Goal: Obtain resource: Obtain resource

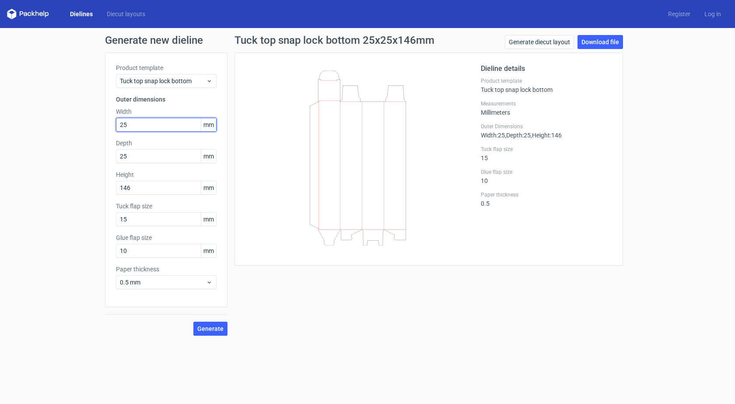
drag, startPoint x: 108, startPoint y: 126, endPoint x: 77, endPoint y: 126, distance: 31.9
click at [77, 126] on div "Generate new dieline Product template Tuck top snap lock bottom Outer dimension…" at bounding box center [367, 185] width 735 height 315
type input "127"
click at [56, 158] on div "Generate new dieline Product template Tuck top snap lock bottom Outer dimension…" at bounding box center [367, 185] width 735 height 315
type input "76"
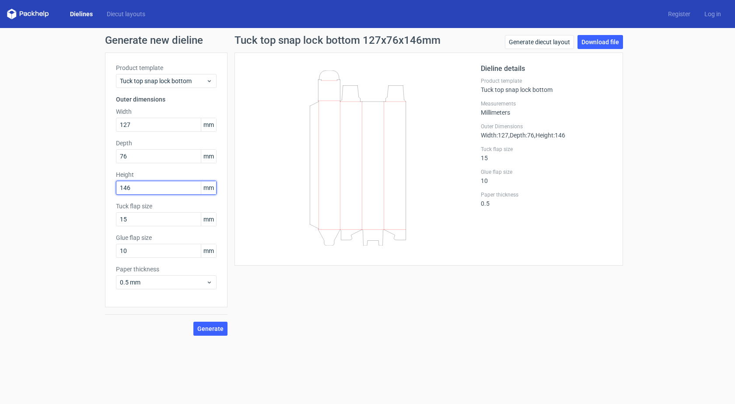
click at [89, 195] on div "Generate new dieline Product template Tuck top snap lock bottom Outer dimension…" at bounding box center [367, 185] width 735 height 315
click at [106, 195] on div "Product template Tuck top snap lock bottom Outer dimensions Width 127 mm Depth …" at bounding box center [166, 179] width 122 height 255
type input "127"
drag, startPoint x: 141, startPoint y: 120, endPoint x: 69, endPoint y: 134, distance: 73.0
click at [70, 134] on div "Generate new dieline Product template Tuck top snap lock bottom Outer dimension…" at bounding box center [367, 185] width 735 height 315
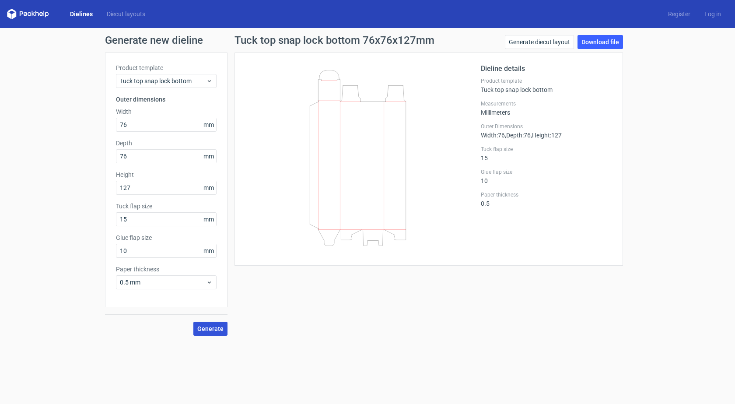
click at [217, 333] on button "Generate" at bounding box center [210, 329] width 34 height 14
click at [599, 43] on link "Download file" at bounding box center [599, 42] width 45 height 14
drag, startPoint x: 133, startPoint y: 125, endPoint x: 101, endPoint y: 131, distance: 32.9
click at [101, 131] on div "Generate new dieline Product template Tuck top snap lock bottom Outer dimension…" at bounding box center [367, 185] width 735 height 315
type input "88"
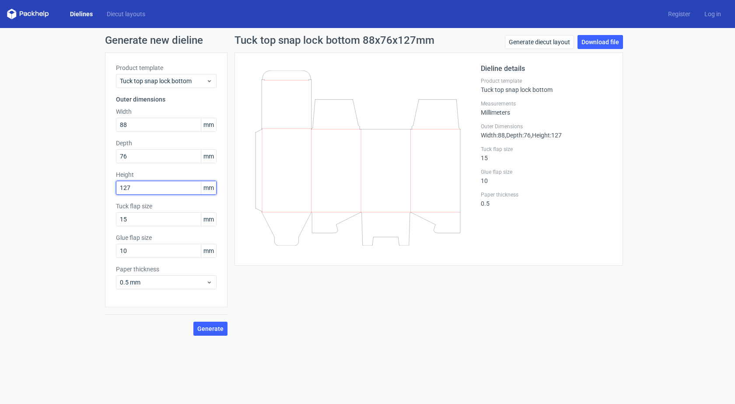
drag, startPoint x: 134, startPoint y: 192, endPoint x: 100, endPoint y: 197, distance: 34.2
click at [100, 197] on div "Generate new dieline Product template Tuck top snap lock bottom Outer dimension…" at bounding box center [367, 185] width 735 height 315
type input "88"
drag, startPoint x: 107, startPoint y: 129, endPoint x: 101, endPoint y: 130, distance: 5.8
click at [101, 130] on div "Generate new dieline Product template Tuck top snap lock bottom Outer dimension…" at bounding box center [367, 185] width 735 height 315
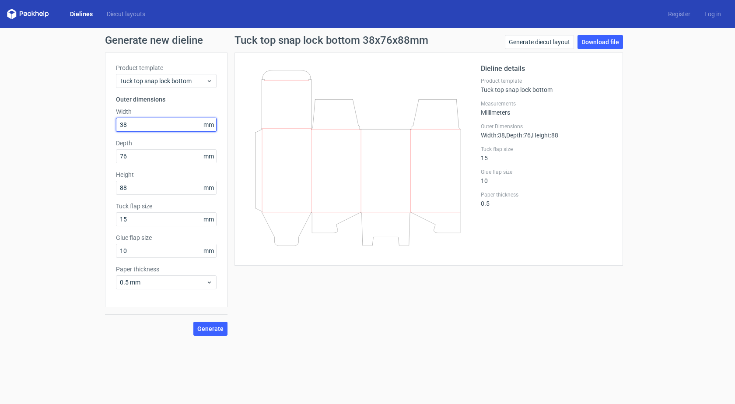
type input "38"
drag, startPoint x: 108, startPoint y: 157, endPoint x: 101, endPoint y: 157, distance: 7.4
click at [101, 157] on div "Generate new dieline Product template Tuck top snap lock bottom Outer dimension…" at bounding box center [367, 185] width 735 height 315
type input "25"
click at [206, 330] on span "Generate" at bounding box center [210, 328] width 26 height 6
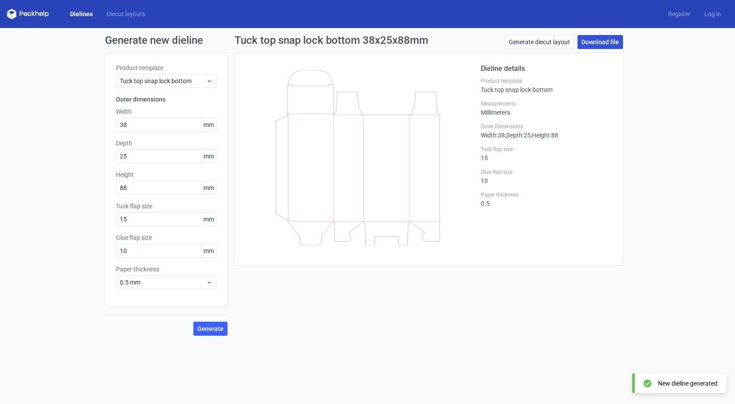
click at [605, 44] on link "Download file" at bounding box center [599, 42] width 45 height 14
